Goal: Navigation & Orientation: Find specific page/section

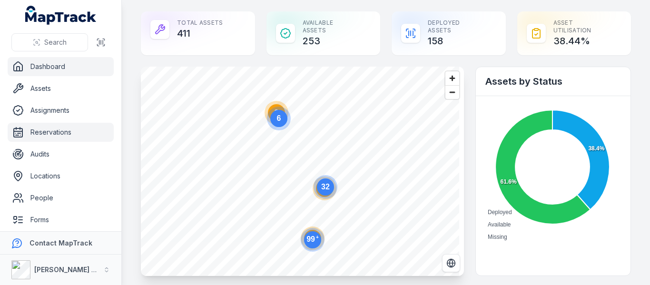
click at [55, 132] on link "Reservations" at bounding box center [61, 132] width 106 height 19
